Goal: Task Accomplishment & Management: Use online tool/utility

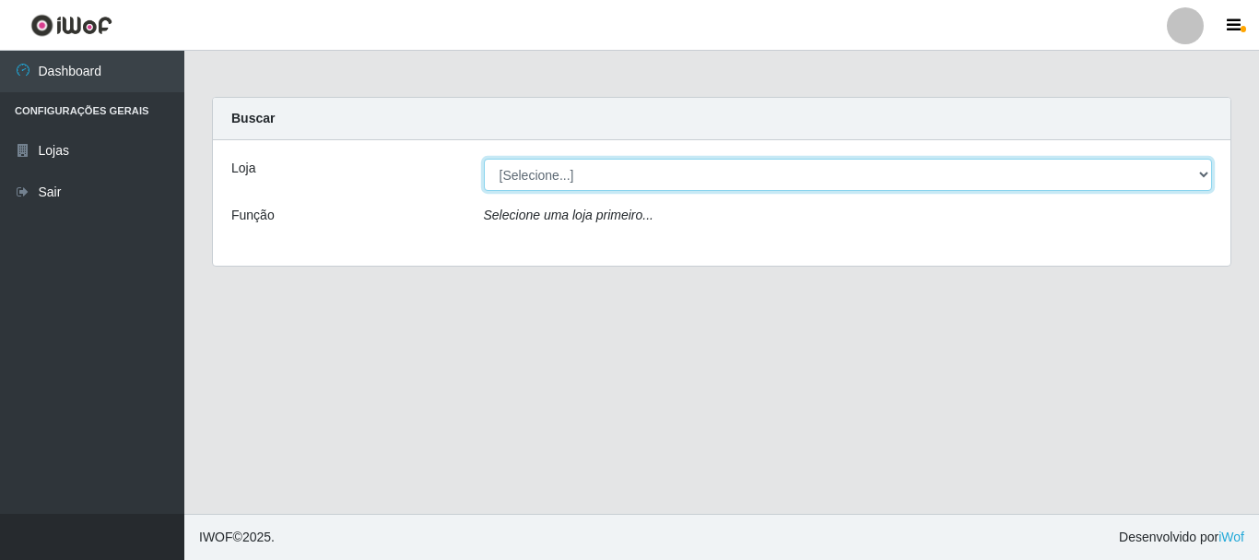
click at [1207, 174] on select "[Selecione...] [GEOGRAPHIC_DATA] [GEOGRAPHIC_DATA]" at bounding box center [848, 175] width 729 height 32
select select "64"
click at [484, 159] on select "[Selecione...] Nova República - Pajuçara Nova República - Pompeia" at bounding box center [848, 175] width 729 height 32
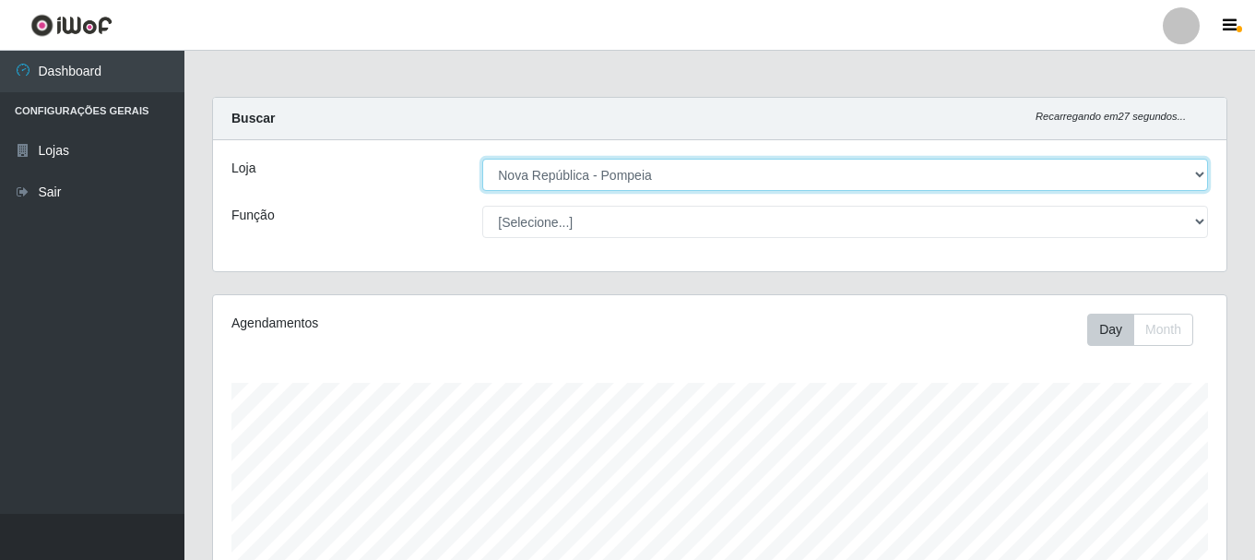
scroll to position [383, 1013]
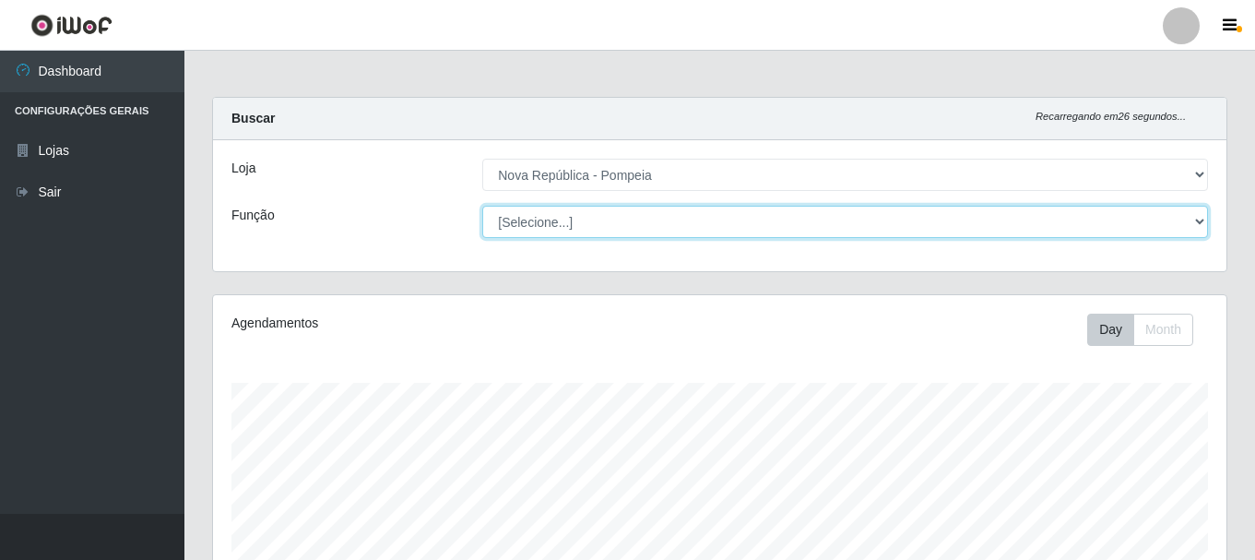
click at [1198, 221] on select "[Selecione...] Balconista Operador de Caixa Recepcionista Repositor" at bounding box center [845, 222] width 726 height 32
select select "22"
click at [482, 206] on select "[Selecione...] Balconista Operador de Caixa Recepcionista Repositor" at bounding box center [845, 222] width 726 height 32
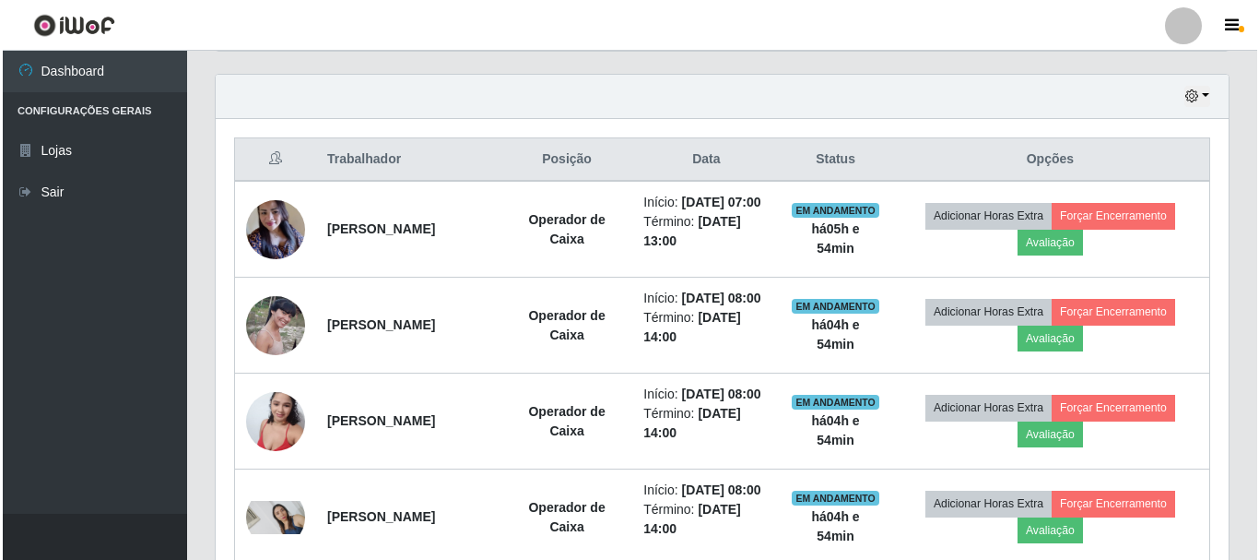
scroll to position [590, 0]
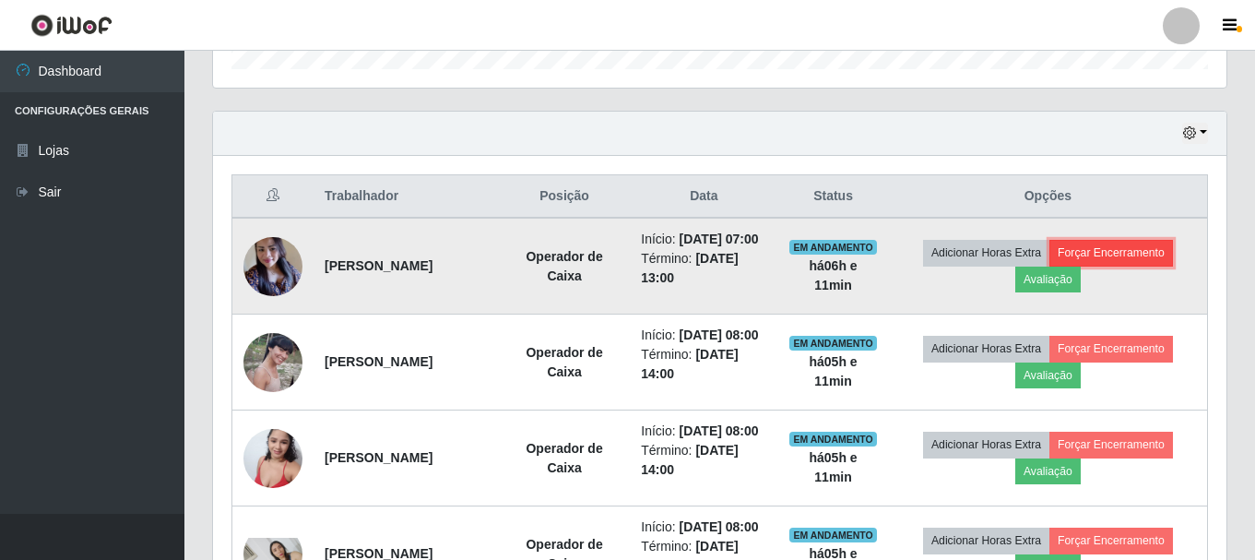
click at [1156, 258] on button "Forçar Encerramento" at bounding box center [1111, 253] width 124 height 26
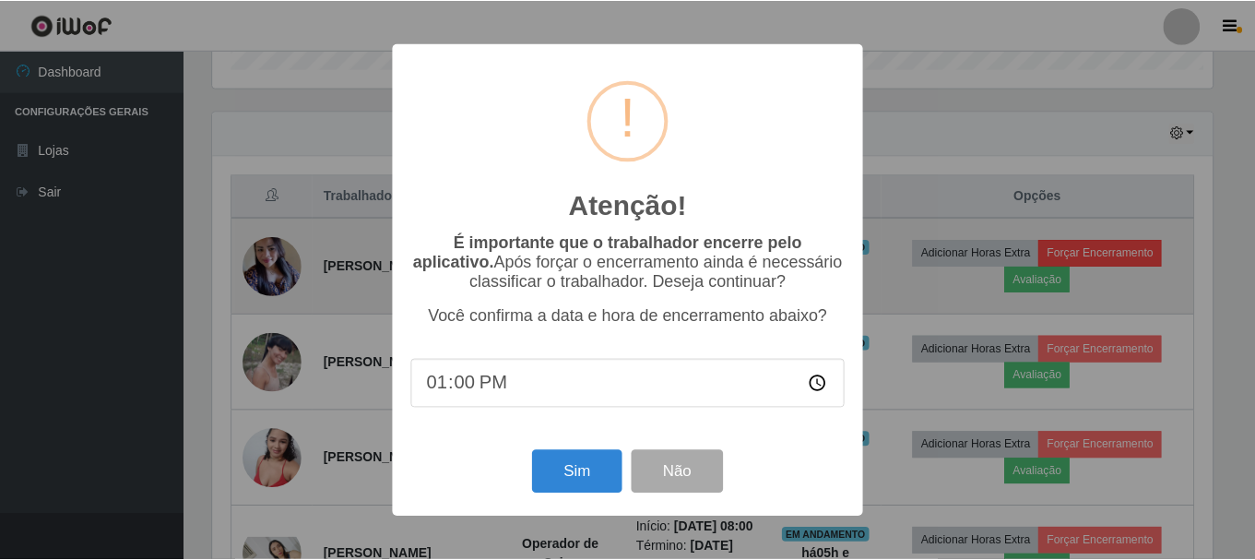
scroll to position [383, 1004]
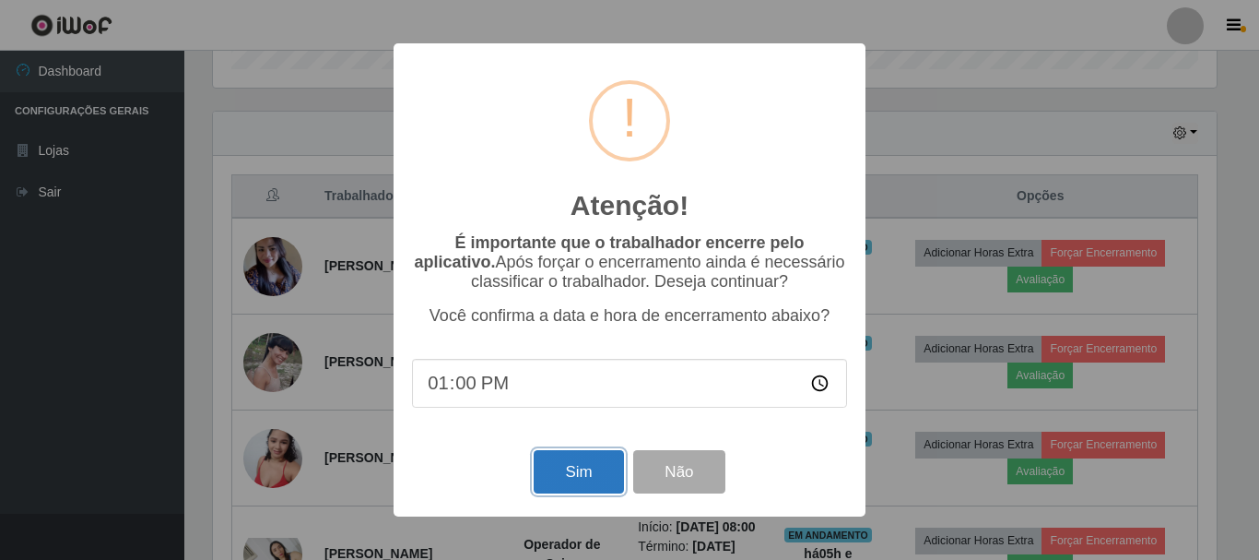
click at [564, 479] on button "Sim" at bounding box center [578, 471] width 89 height 43
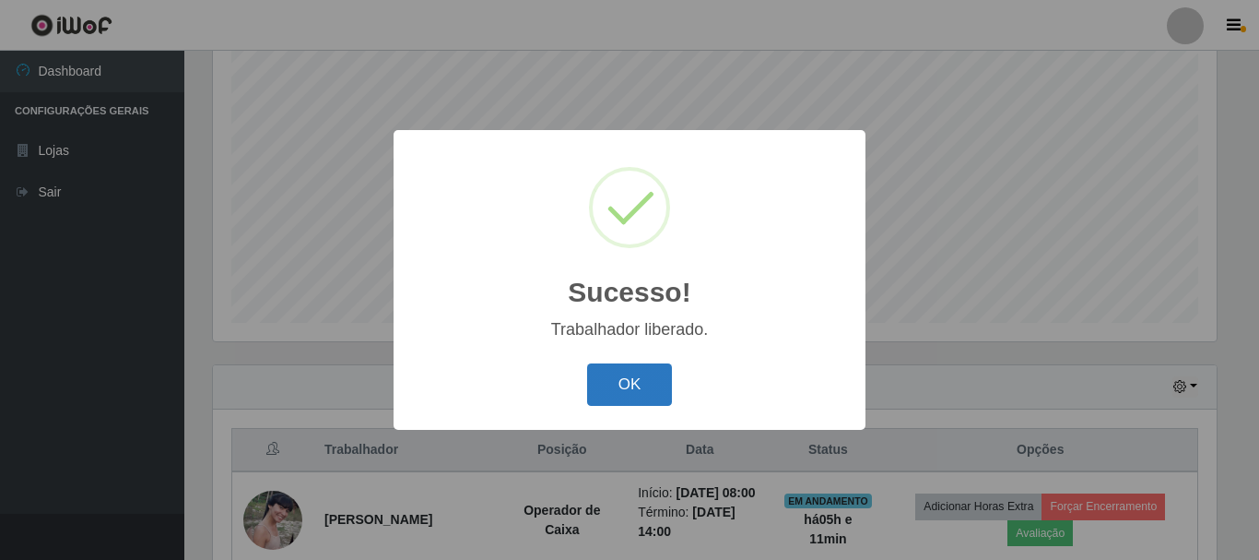
click at [627, 391] on button "OK" at bounding box center [630, 384] width 86 height 43
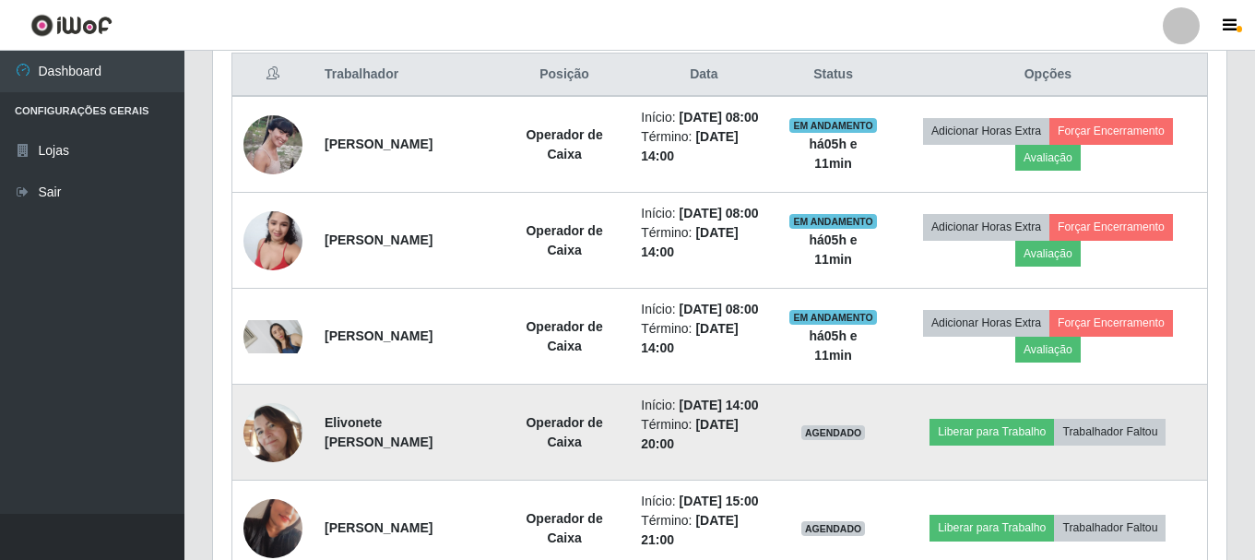
scroll to position [705, 0]
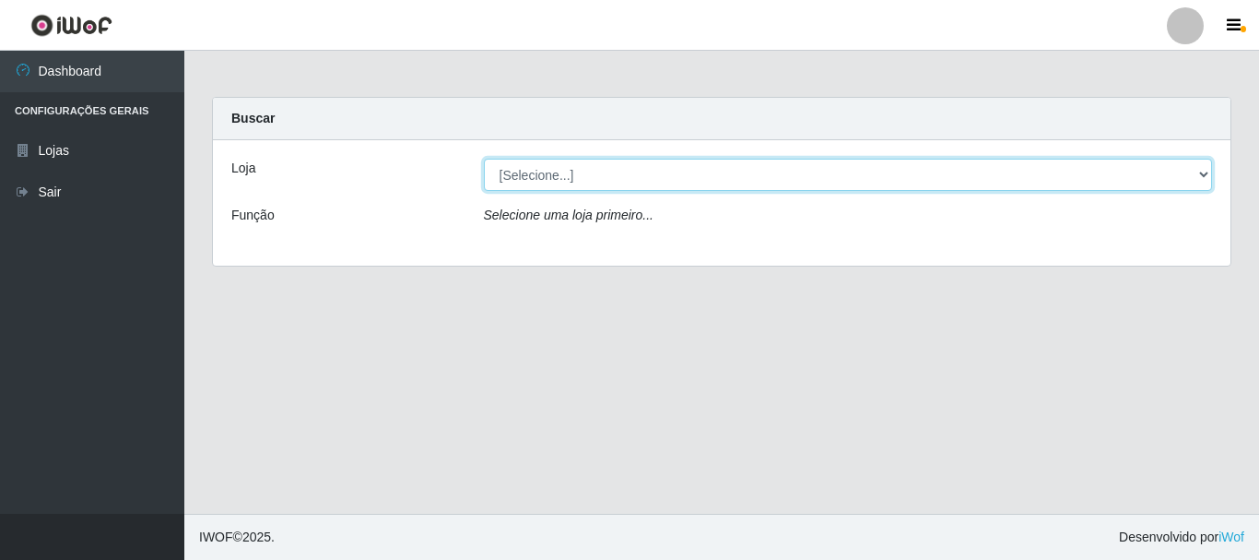
drag, startPoint x: 545, startPoint y: 171, endPoint x: 548, endPoint y: 186, distance: 15.9
click at [545, 171] on select "[Selecione...] [GEOGRAPHIC_DATA] [GEOGRAPHIC_DATA]" at bounding box center [848, 175] width 729 height 32
select select "64"
click at [484, 159] on select "[Selecione...] [GEOGRAPHIC_DATA] [GEOGRAPHIC_DATA]" at bounding box center [848, 175] width 729 height 32
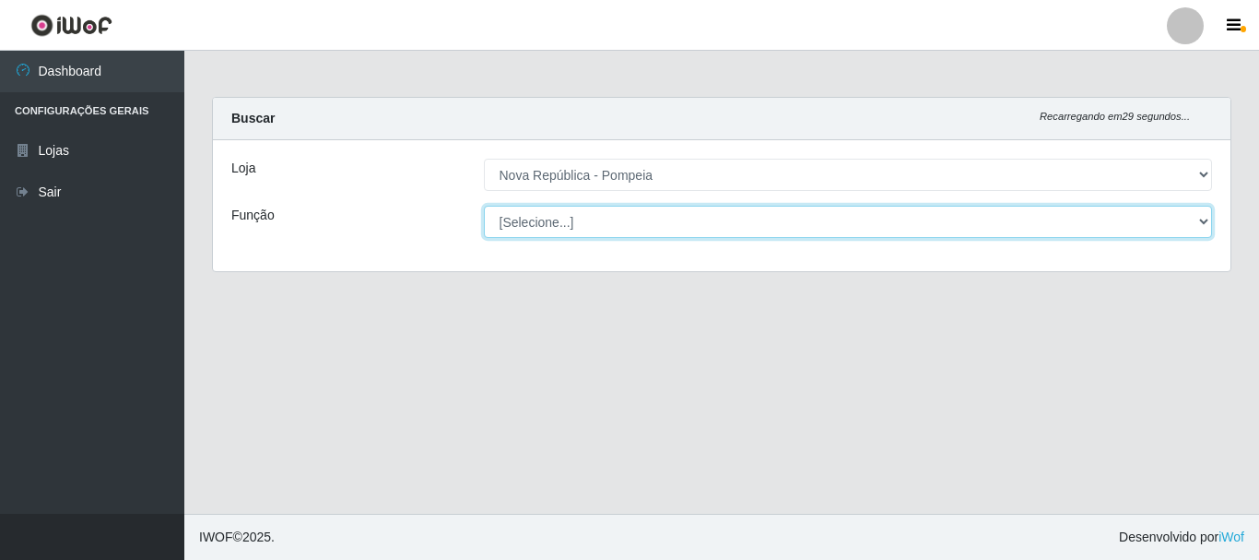
click at [572, 213] on select "[Selecione...] Balconista Operador de Caixa Recepcionista Repositor" at bounding box center [848, 222] width 729 height 32
select select "22"
click at [484, 206] on select "[Selecione...] Balconista Operador de Caixa Recepcionista Repositor" at bounding box center [848, 222] width 729 height 32
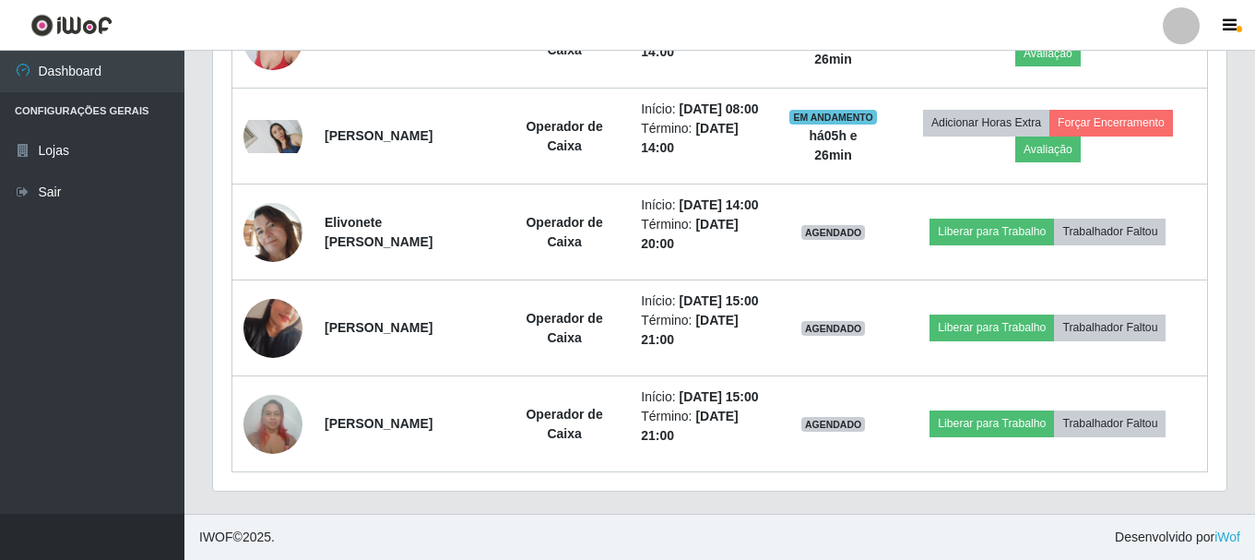
scroll to position [1028, 0]
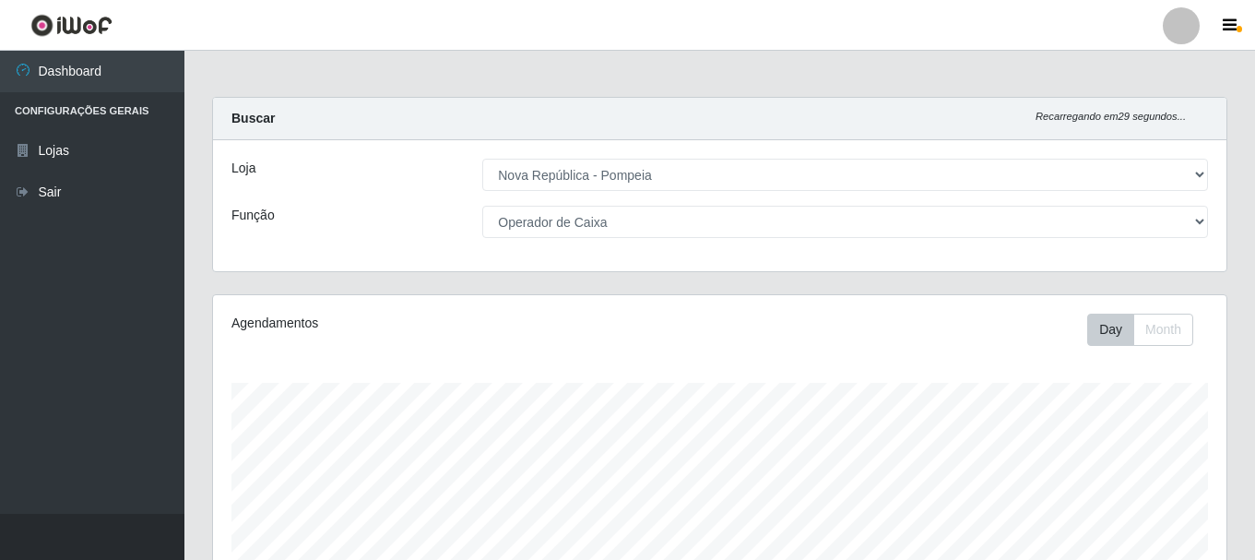
select select "64"
select select "22"
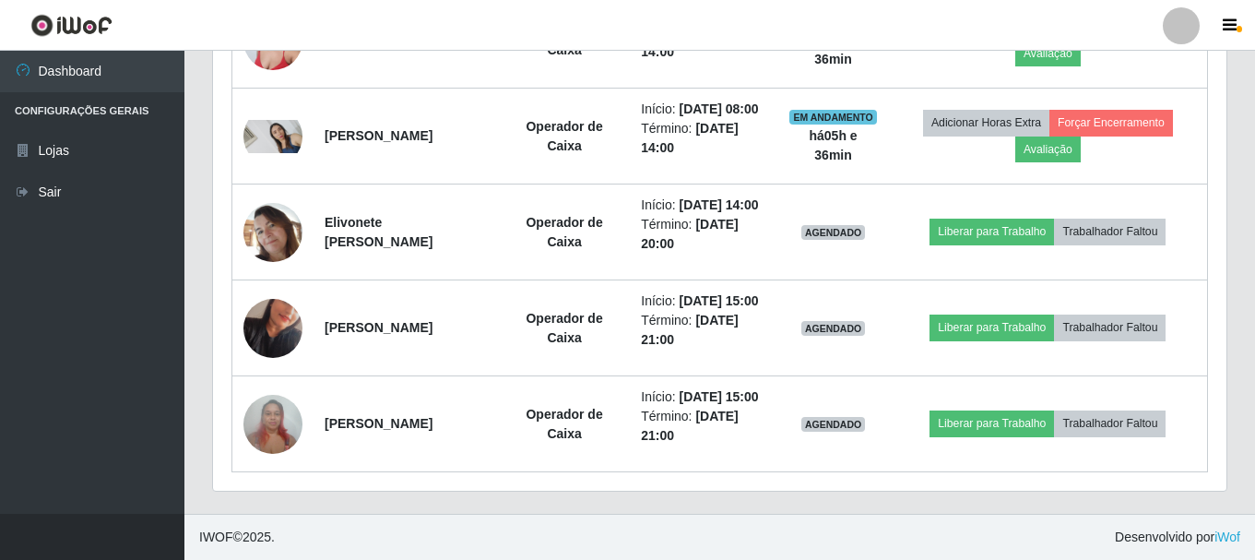
scroll to position [1014, 0]
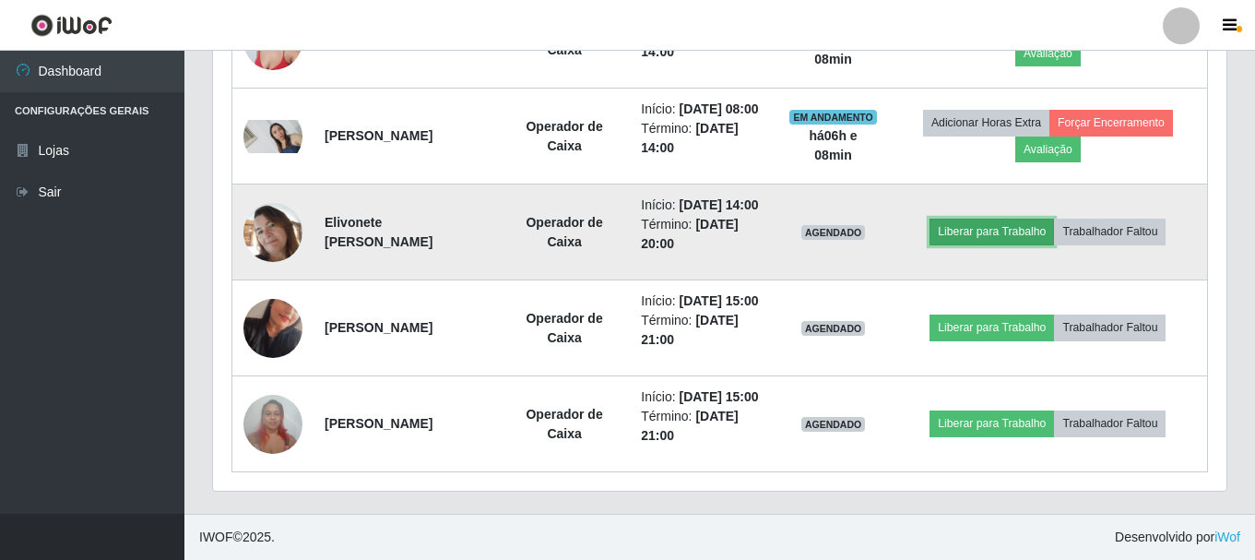
click at [1022, 219] on button "Liberar para Trabalho" at bounding box center [991, 232] width 124 height 26
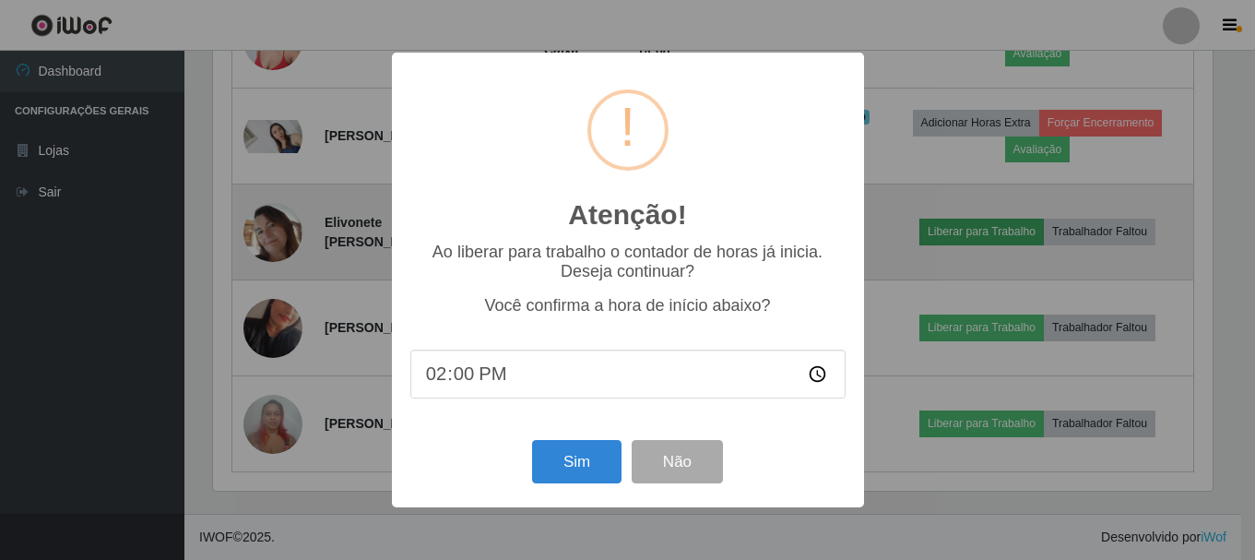
scroll to position [383, 1004]
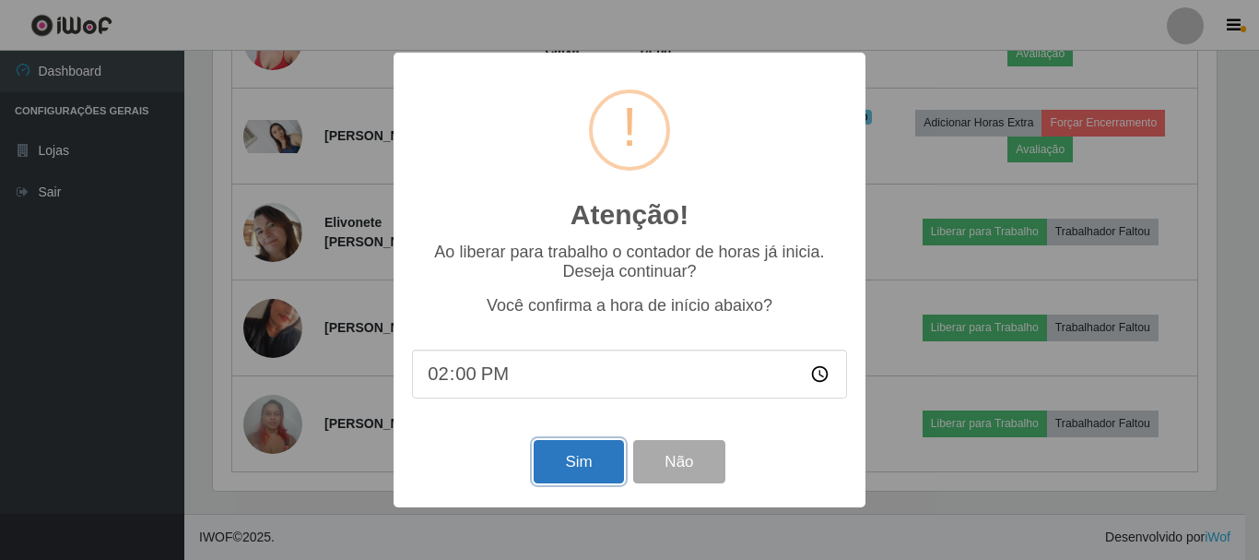
click at [565, 479] on button "Sim" at bounding box center [578, 461] width 89 height 43
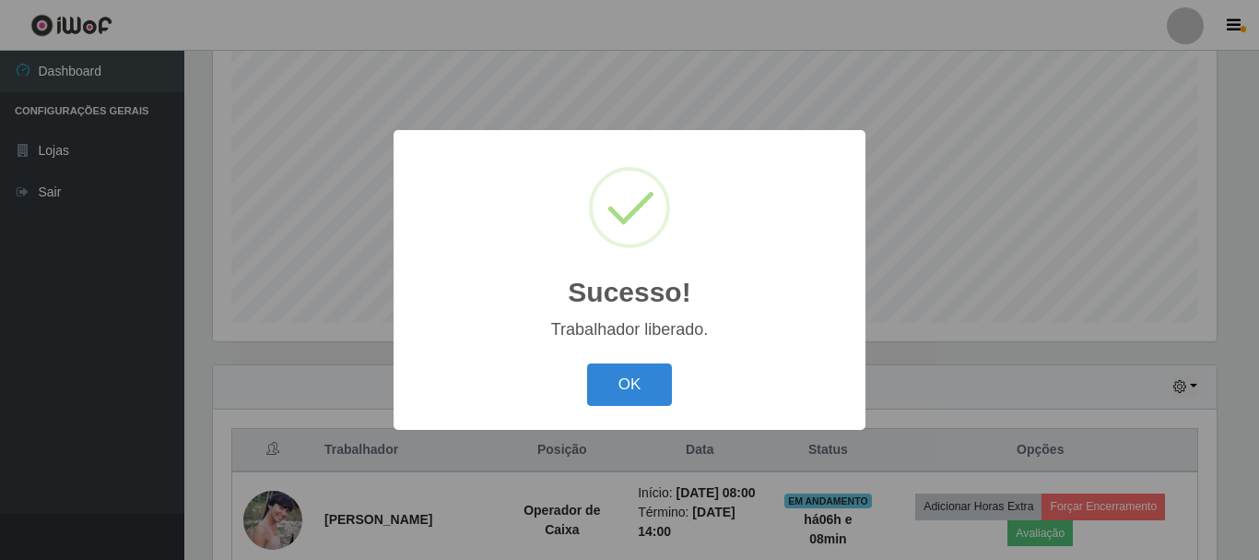
click at [587, 363] on button "OK" at bounding box center [630, 384] width 86 height 43
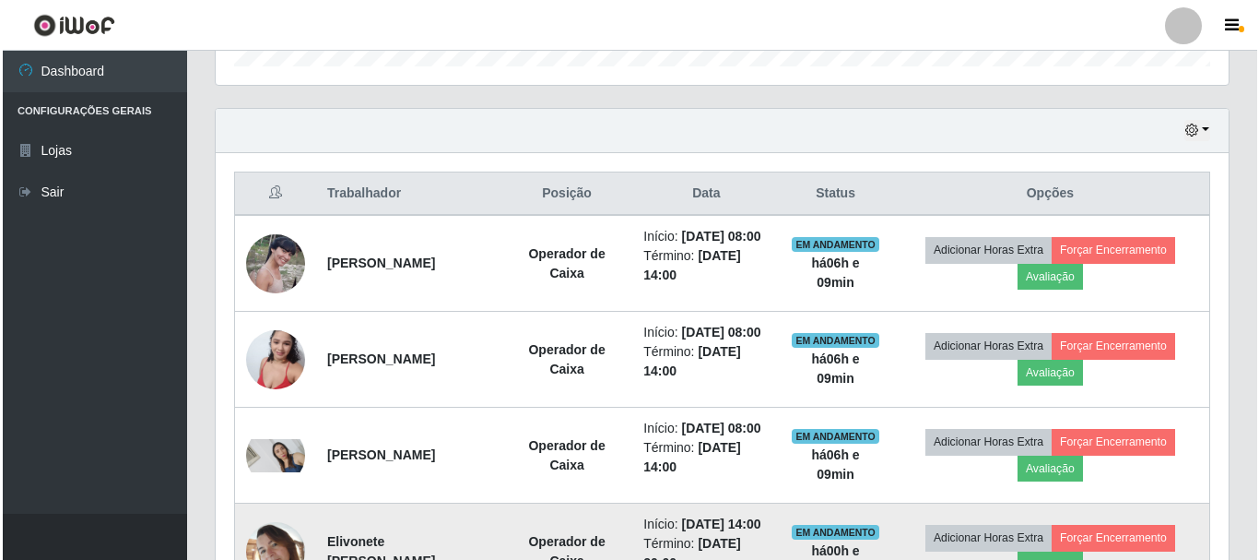
scroll to position [567, 0]
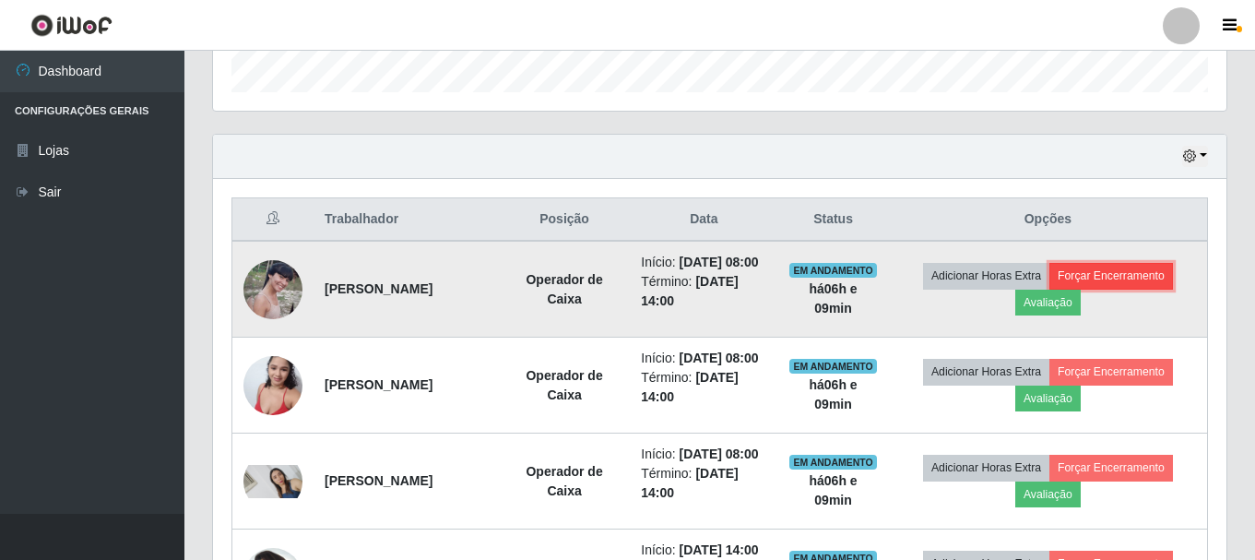
click at [1136, 282] on button "Forçar Encerramento" at bounding box center [1111, 276] width 124 height 26
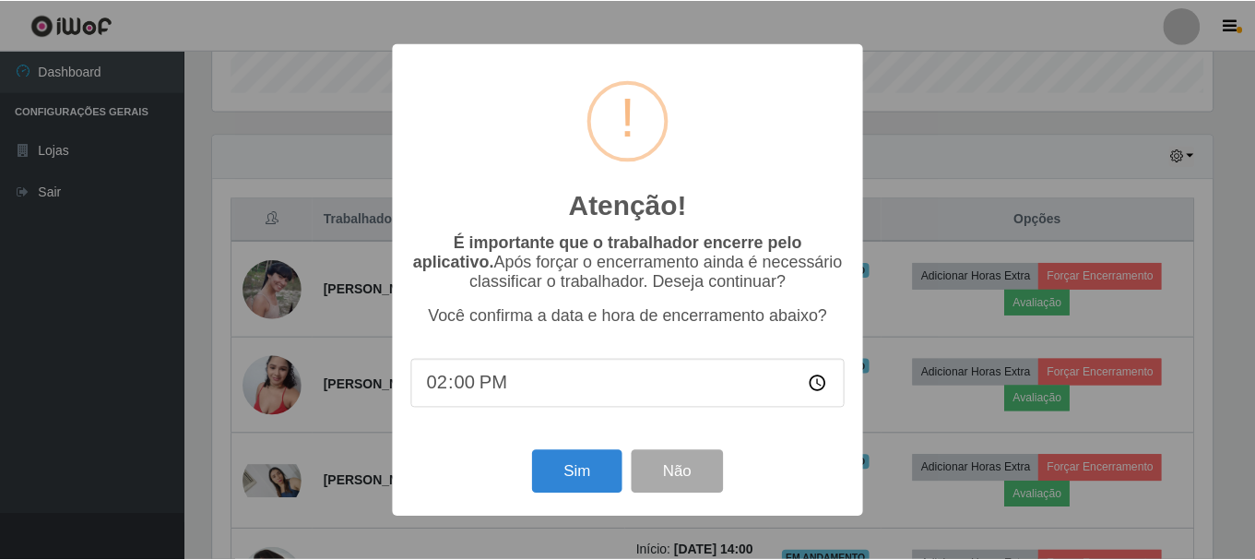
scroll to position [383, 1004]
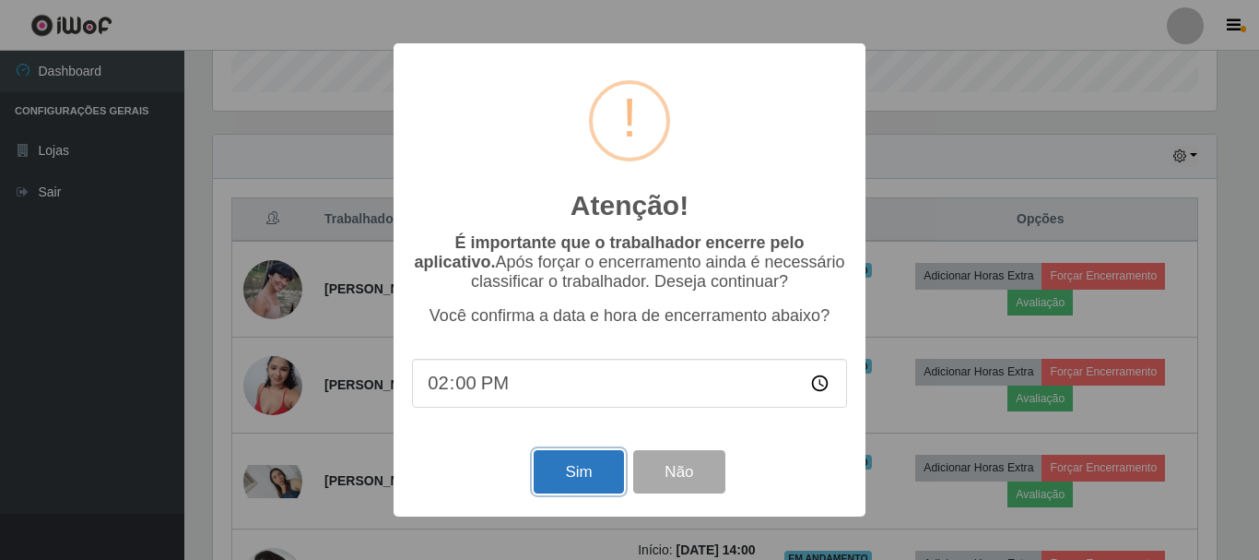
click at [571, 479] on button "Sim" at bounding box center [578, 471] width 89 height 43
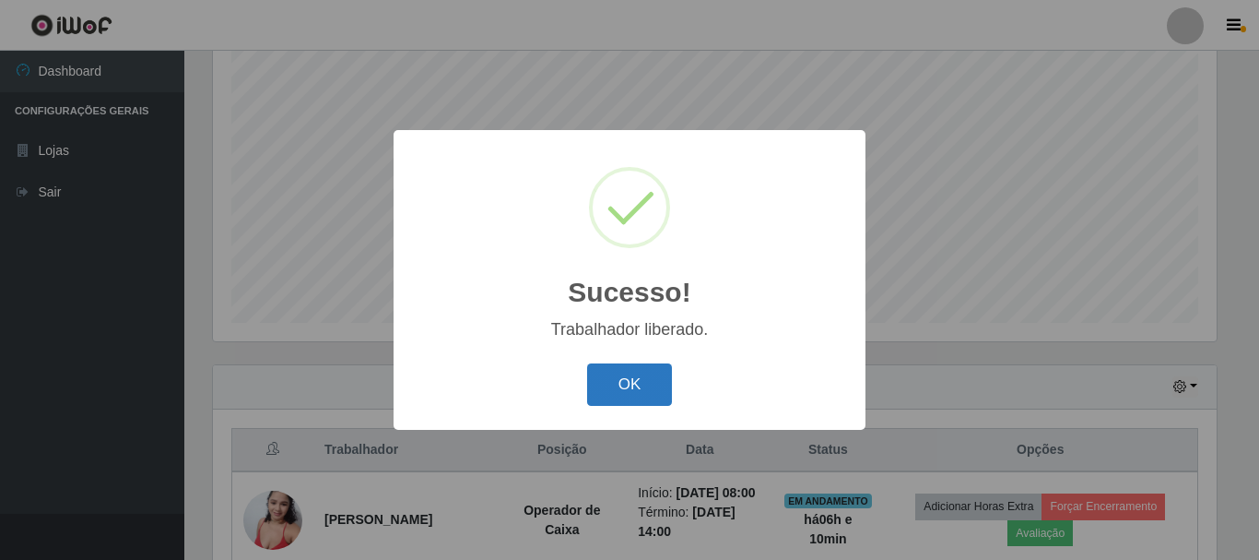
click at [649, 384] on button "OK" at bounding box center [630, 384] width 86 height 43
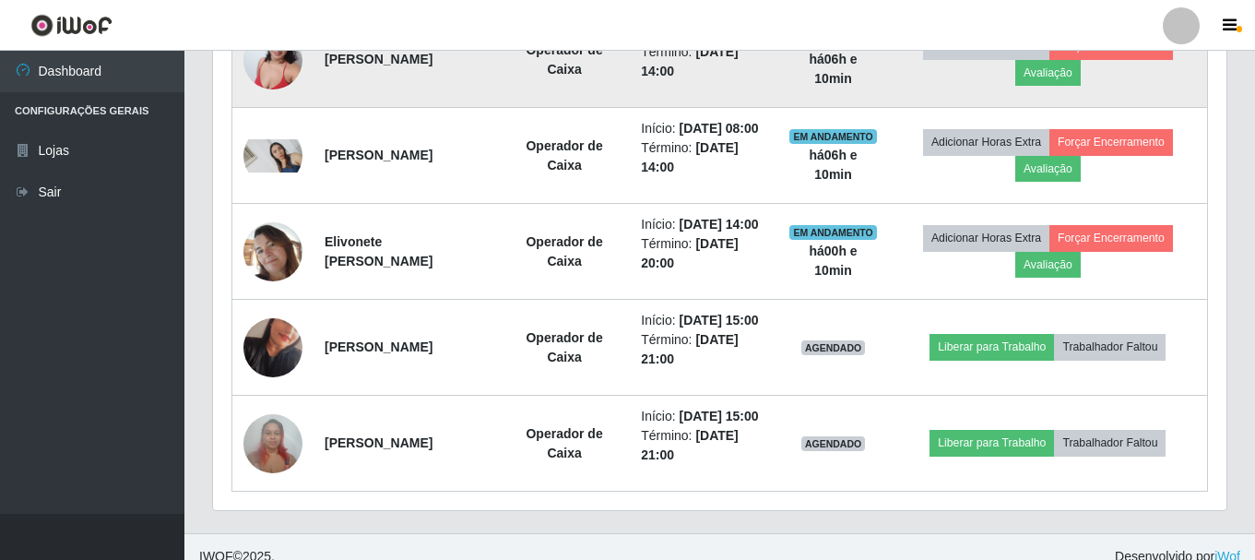
scroll to position [798, 0]
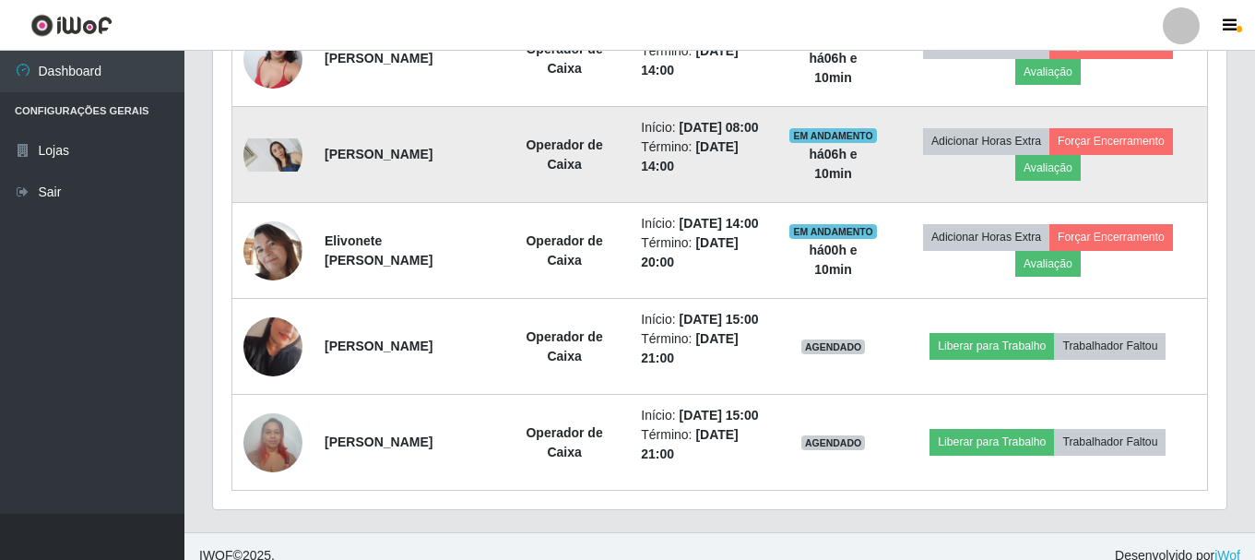
drag, startPoint x: 325, startPoint y: 179, endPoint x: 424, endPoint y: 231, distance: 111.8
click at [424, 203] on td "[PERSON_NAME]" at bounding box center [405, 155] width 185 height 96
copy strong "[PERSON_NAME]"
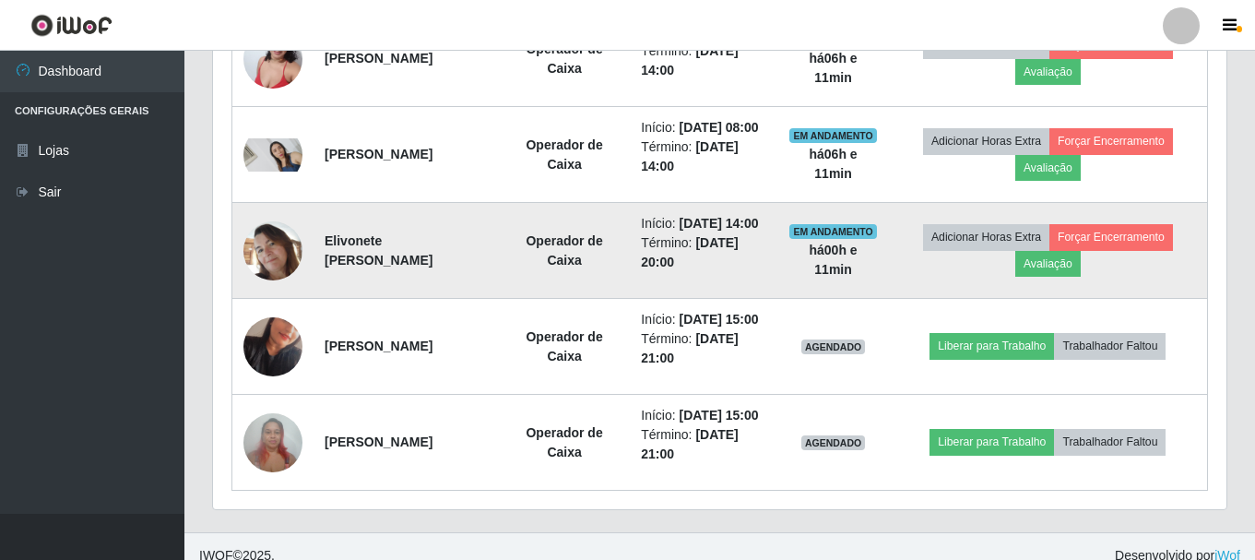
drag, startPoint x: 325, startPoint y: 303, endPoint x: 501, endPoint y: 315, distance: 176.5
click at [499, 299] on td "Elivonete [PERSON_NAME]" at bounding box center [405, 251] width 185 height 96
copy strong "Elivonete [PERSON_NAME]"
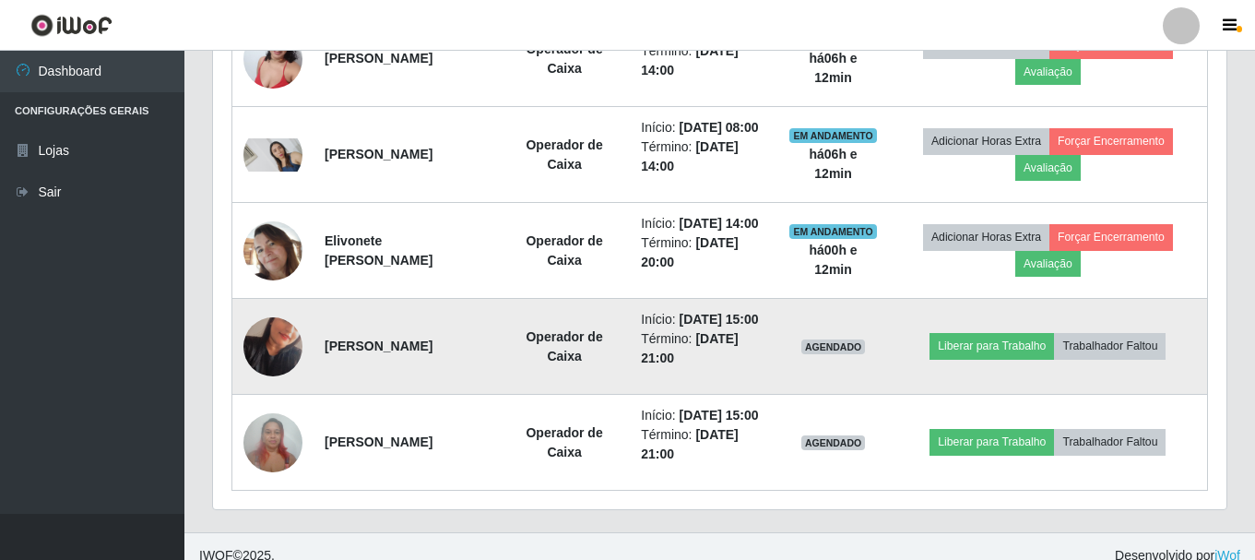
drag, startPoint x: 325, startPoint y: 416, endPoint x: 495, endPoint y: 411, distance: 170.6
click at [432, 353] on strong "[PERSON_NAME]" at bounding box center [379, 345] width 108 height 15
copy strong "[PERSON_NAME]"
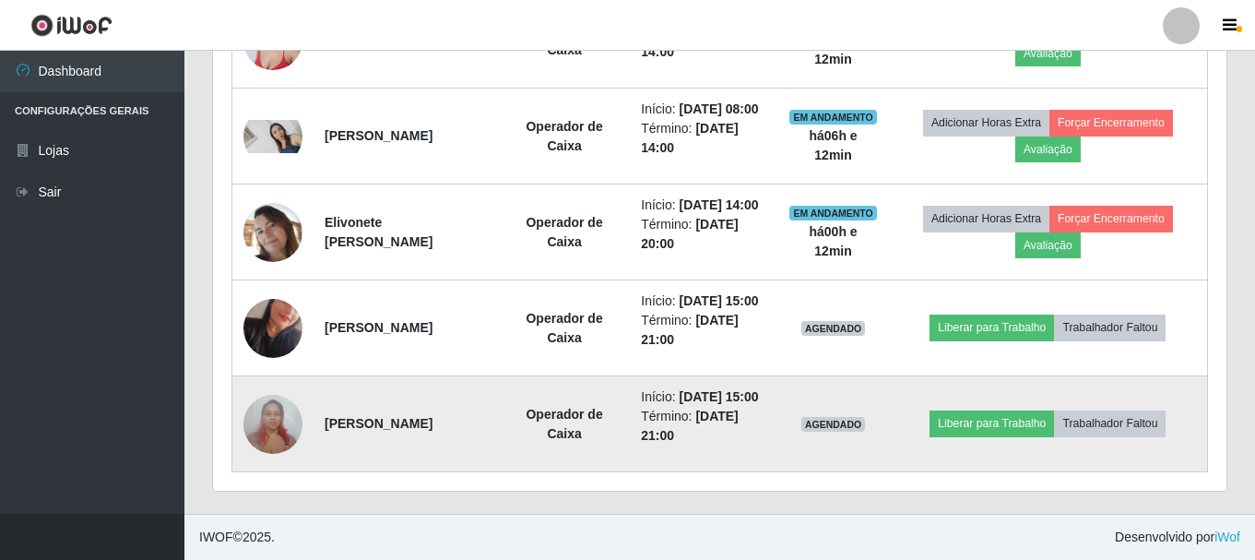
scroll to position [913, 0]
drag, startPoint x: 322, startPoint y: 405, endPoint x: 493, endPoint y: 437, distance: 174.5
click at [493, 437] on td "[PERSON_NAME]" at bounding box center [405, 424] width 185 height 96
copy strong "[PERSON_NAME]"
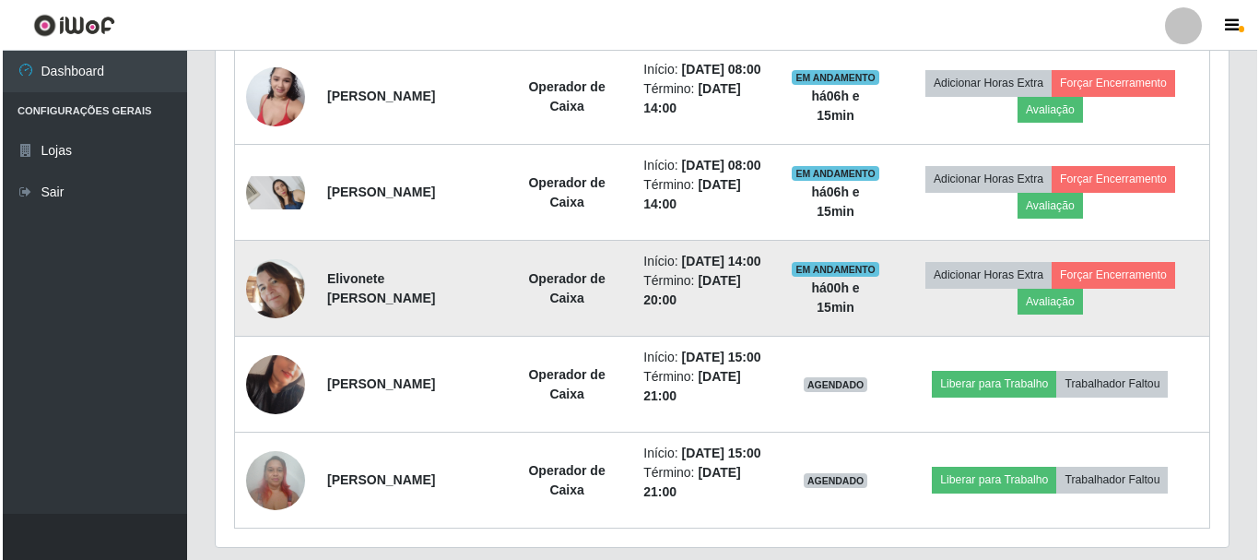
scroll to position [728, 0]
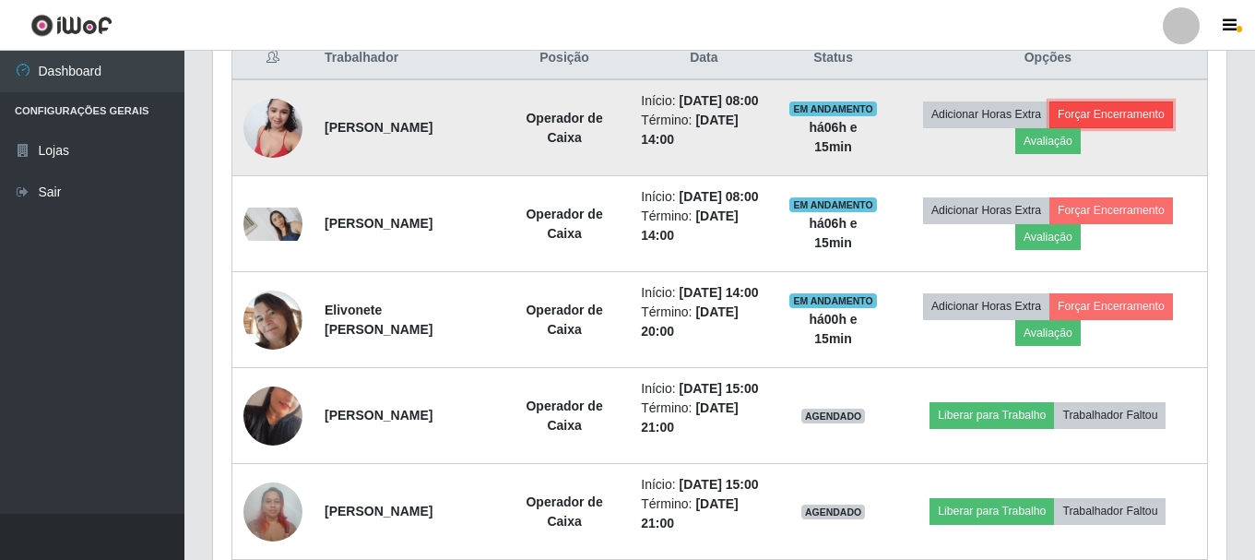
click at [1116, 126] on button "Forçar Encerramento" at bounding box center [1111, 114] width 124 height 26
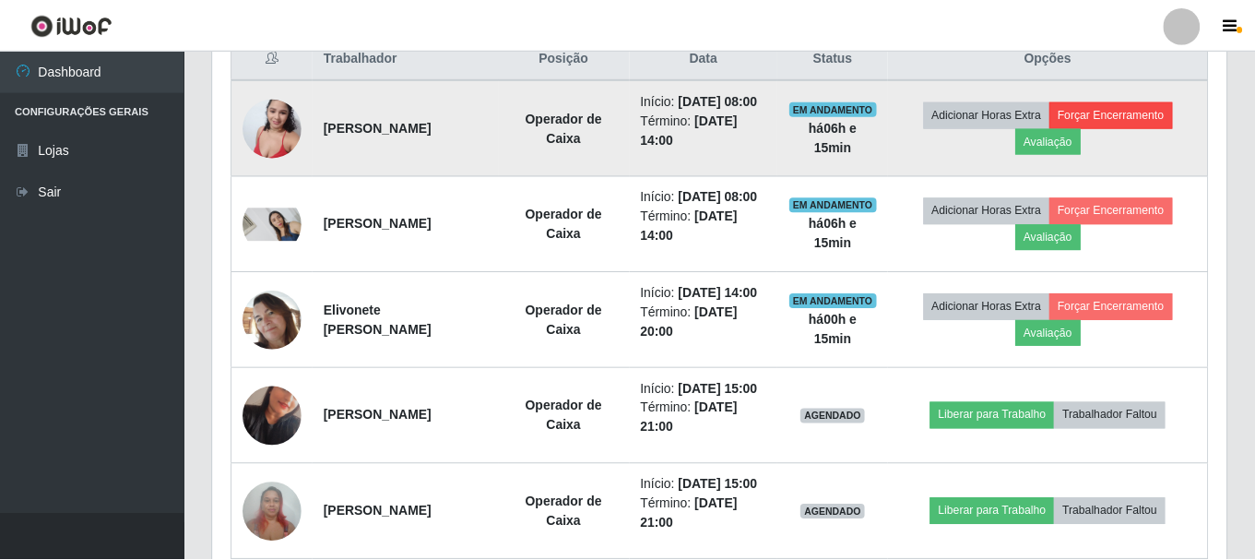
scroll to position [383, 1004]
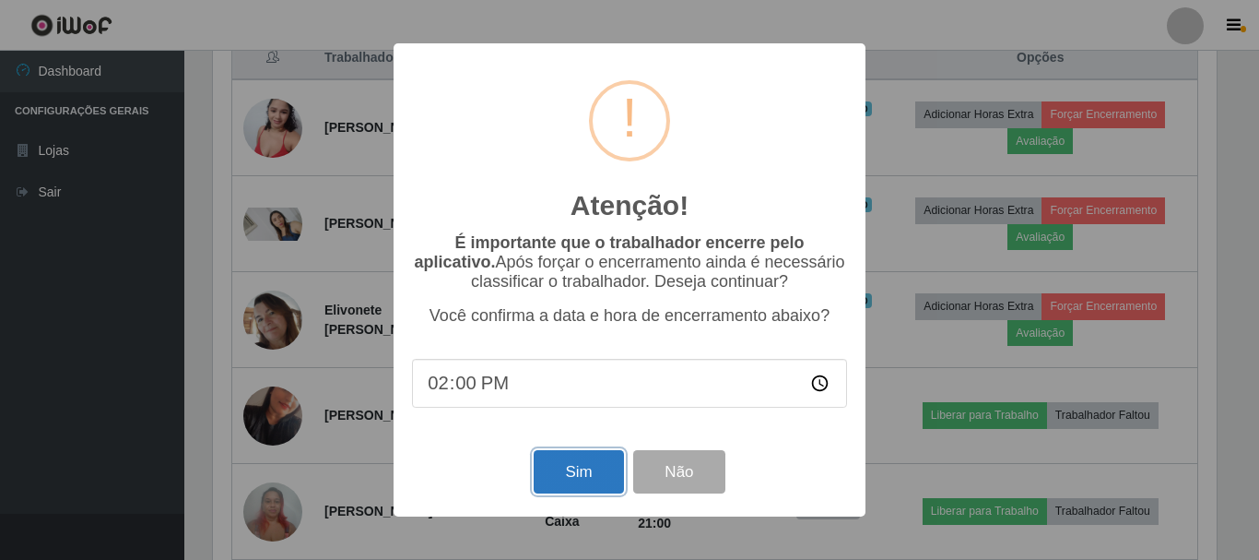
click at [571, 475] on button "Sim" at bounding box center [578, 471] width 89 height 43
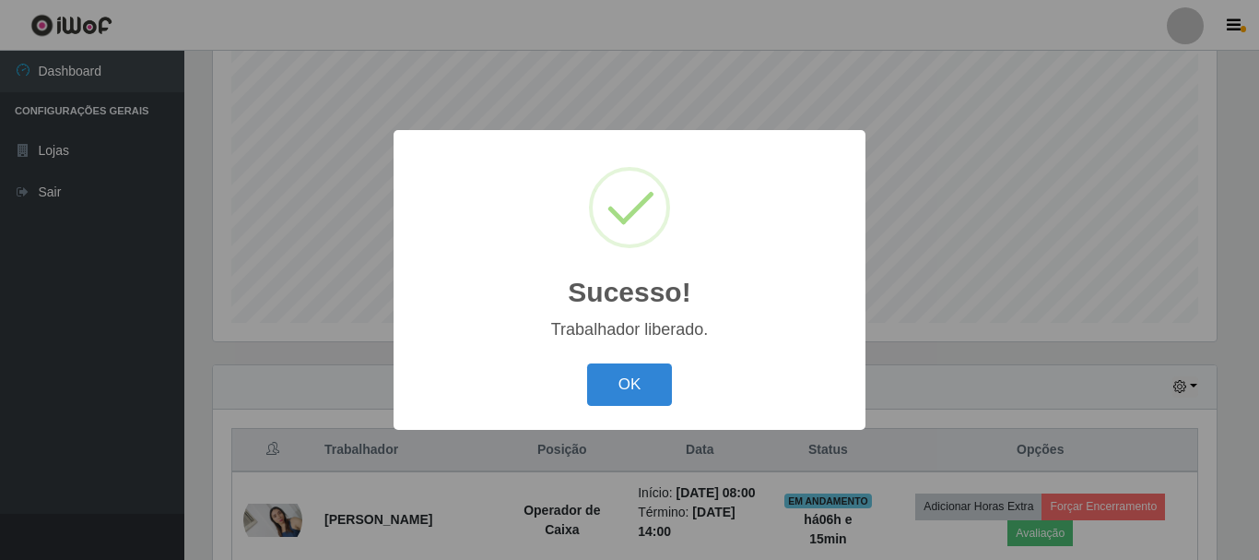
drag, startPoint x: 621, startPoint y: 383, endPoint x: 655, endPoint y: 357, distance: 42.1
click at [622, 383] on button "OK" at bounding box center [630, 384] width 86 height 43
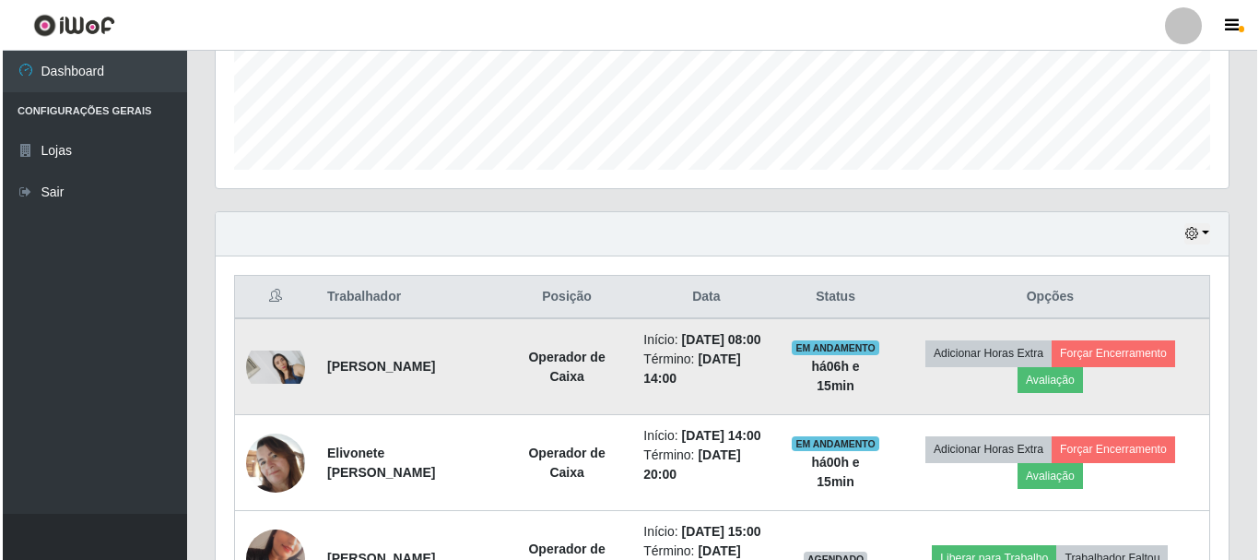
scroll to position [521, 0]
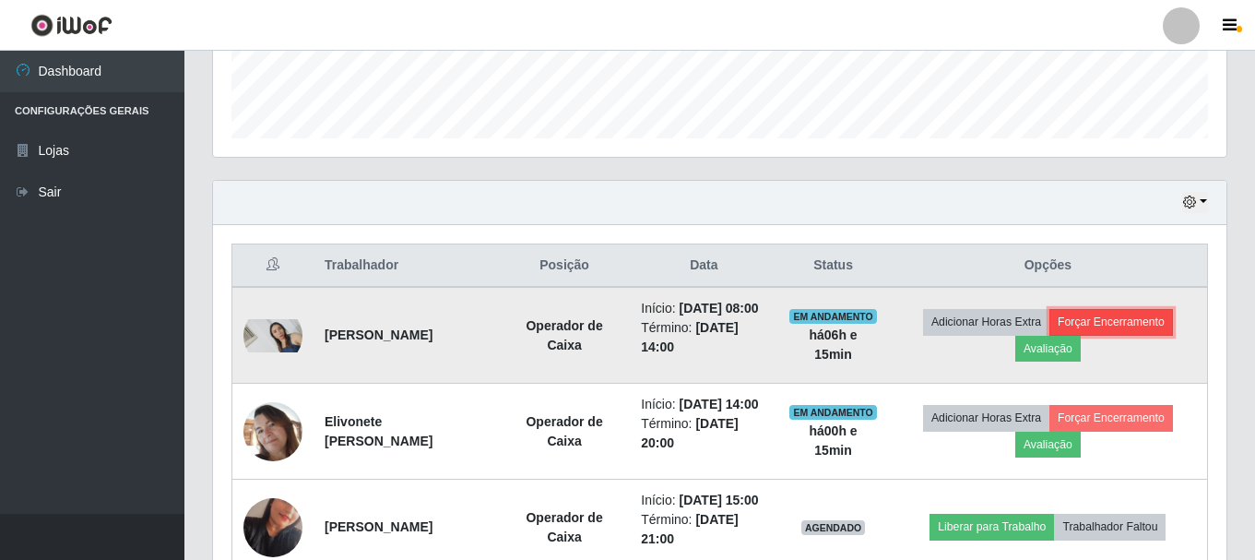
click at [1106, 327] on button "Forçar Encerramento" at bounding box center [1111, 322] width 124 height 26
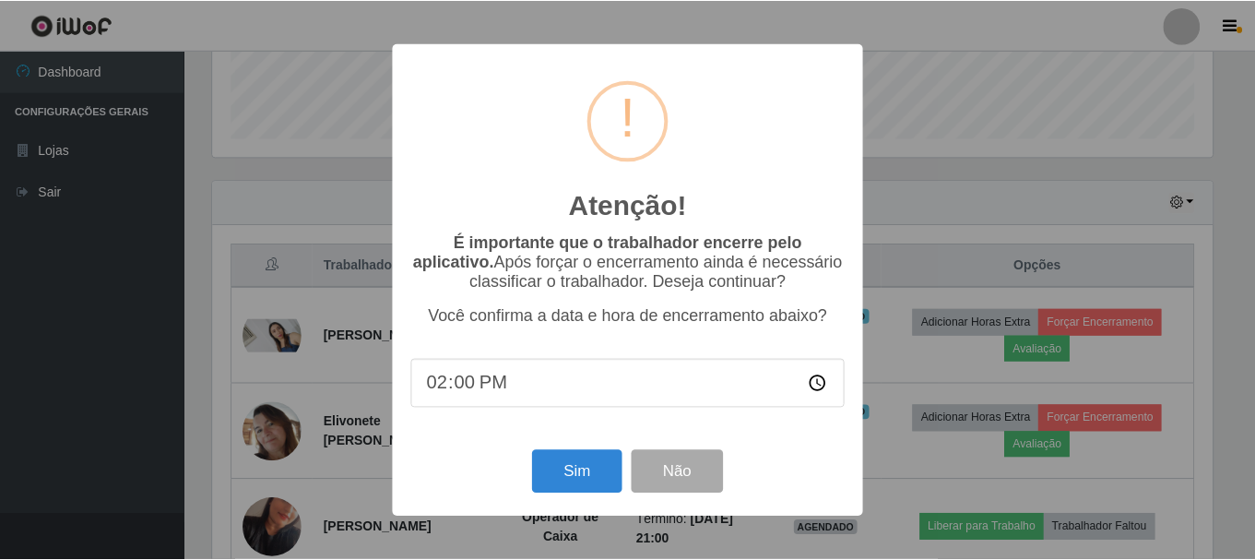
scroll to position [383, 1004]
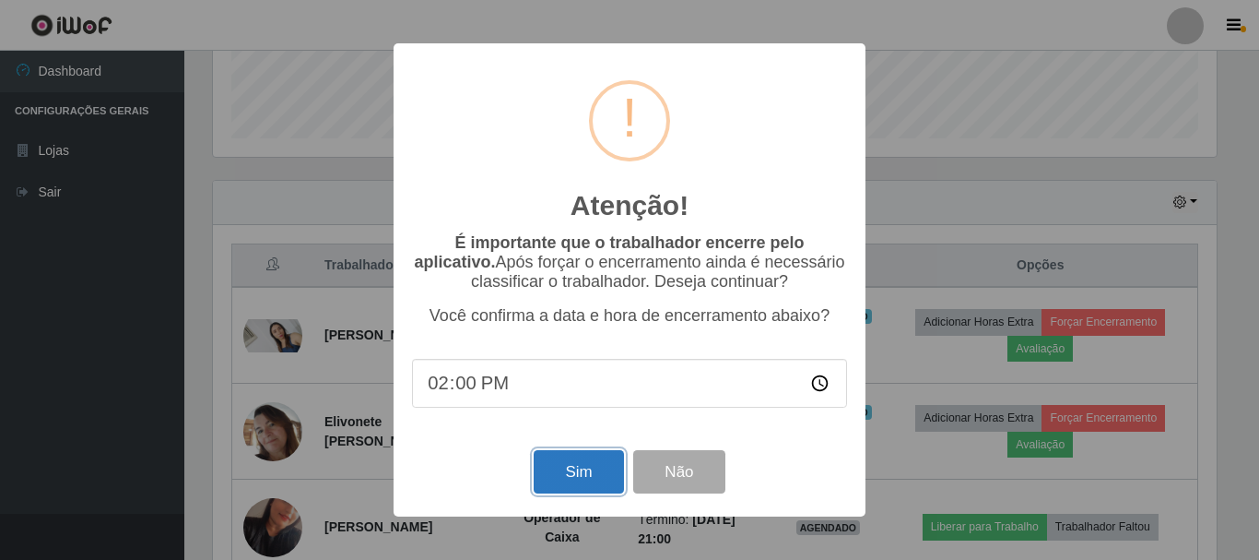
click at [574, 473] on button "Sim" at bounding box center [578, 471] width 89 height 43
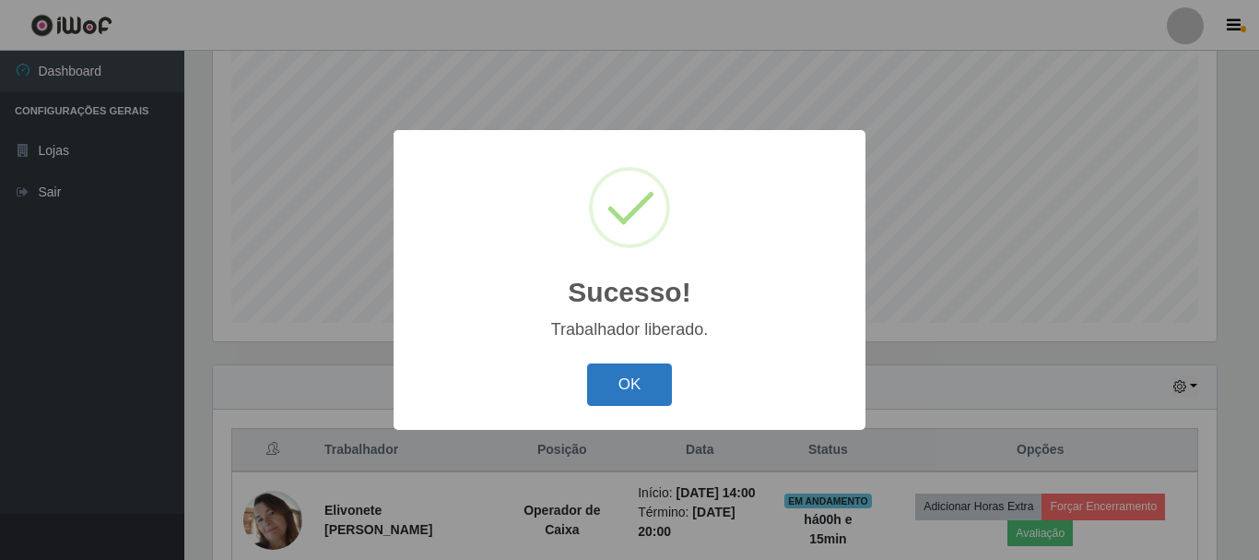
click at [617, 381] on button "OK" at bounding box center [630, 384] width 86 height 43
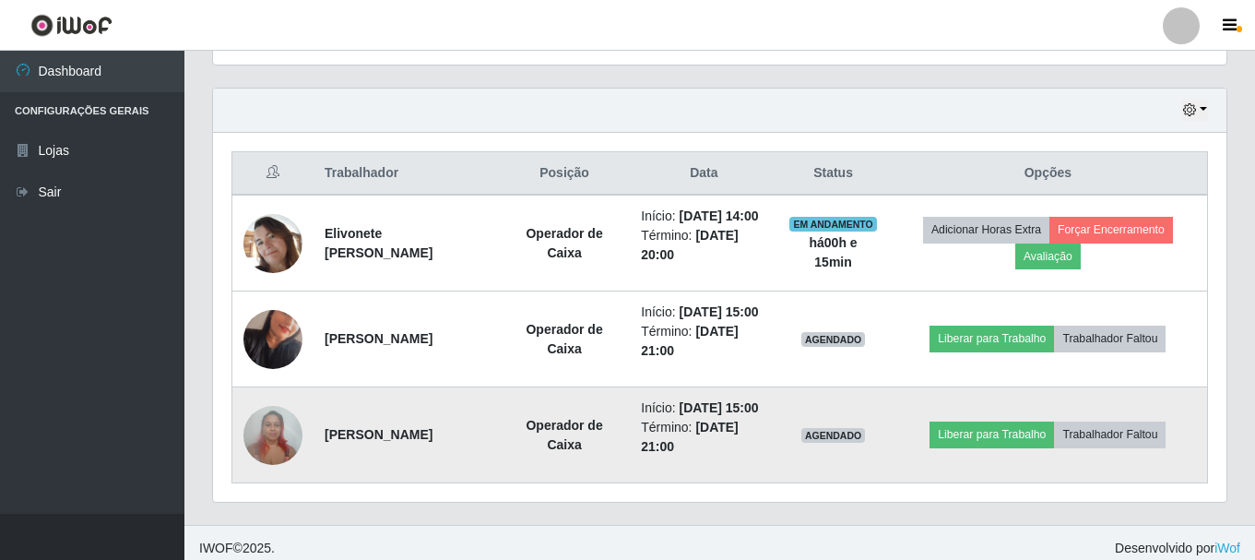
scroll to position [521, 0]
